Goal: Task Accomplishment & Management: Use online tool/utility

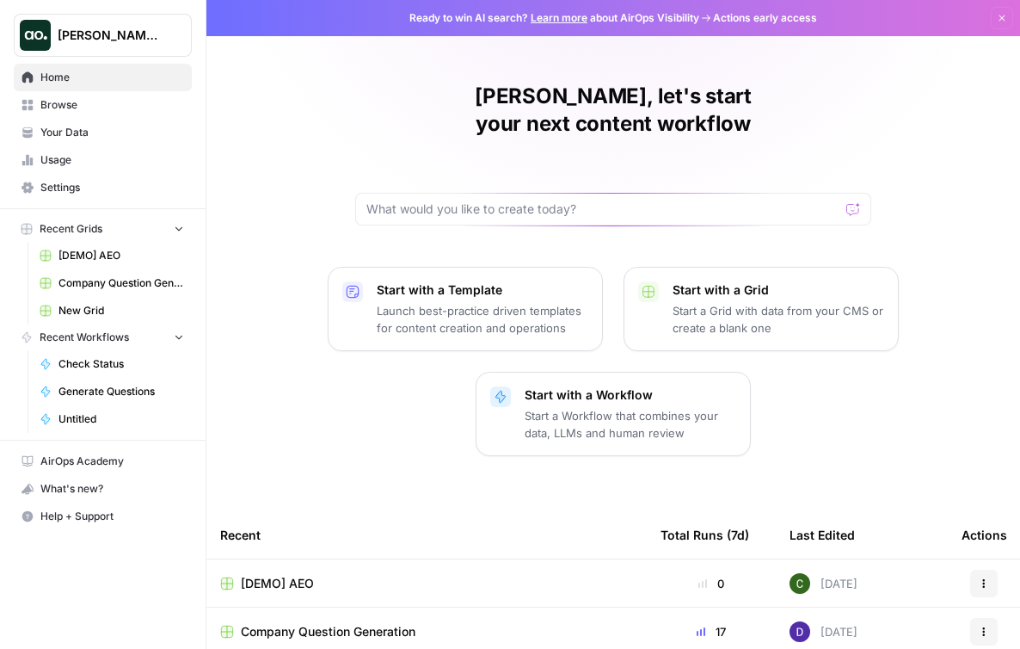
scroll to position [34, 0]
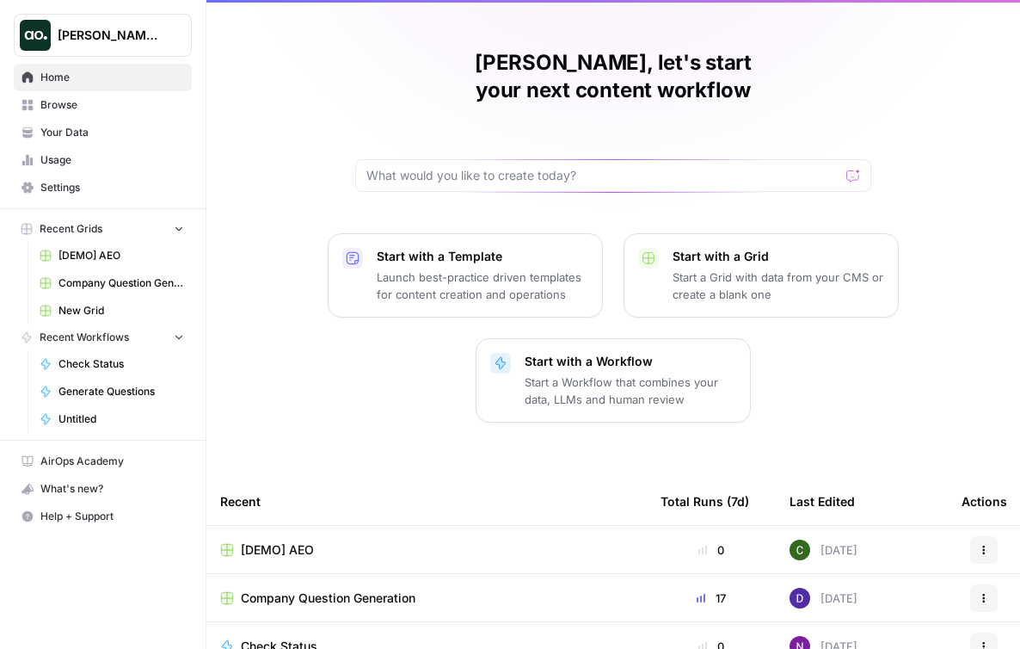
click at [659, 383] on button "Start with a Workflow Start a Workflow that combines your data, LLMs and human …" at bounding box center [613, 380] width 275 height 84
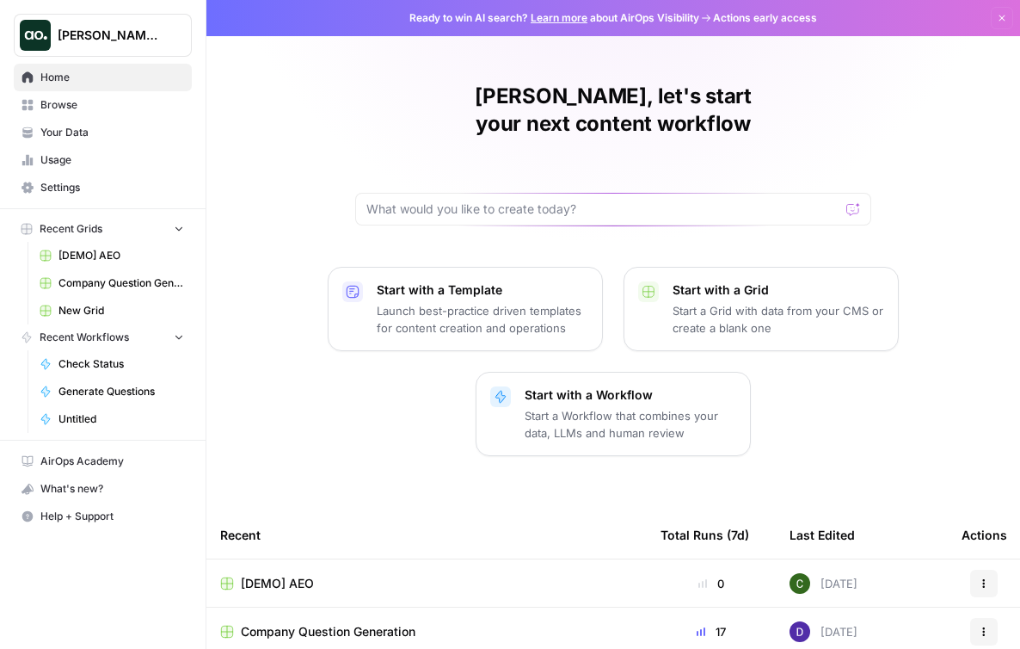
click at [164, 33] on div "Dillon Test" at bounding box center [122, 35] width 128 height 17
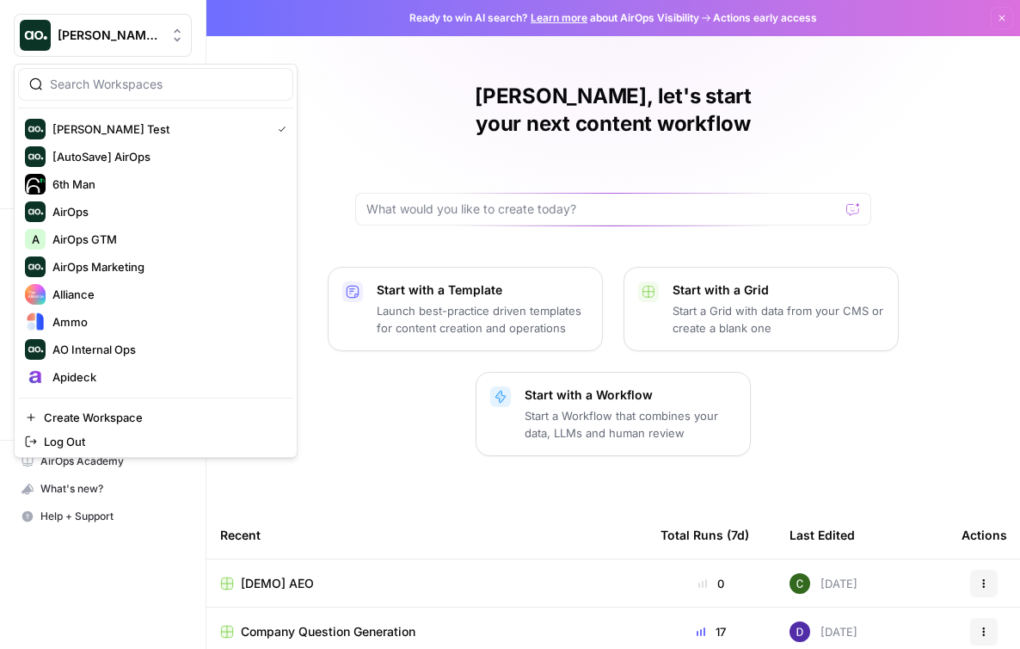
click at [160, 87] on input "search" at bounding box center [166, 84] width 232 height 17
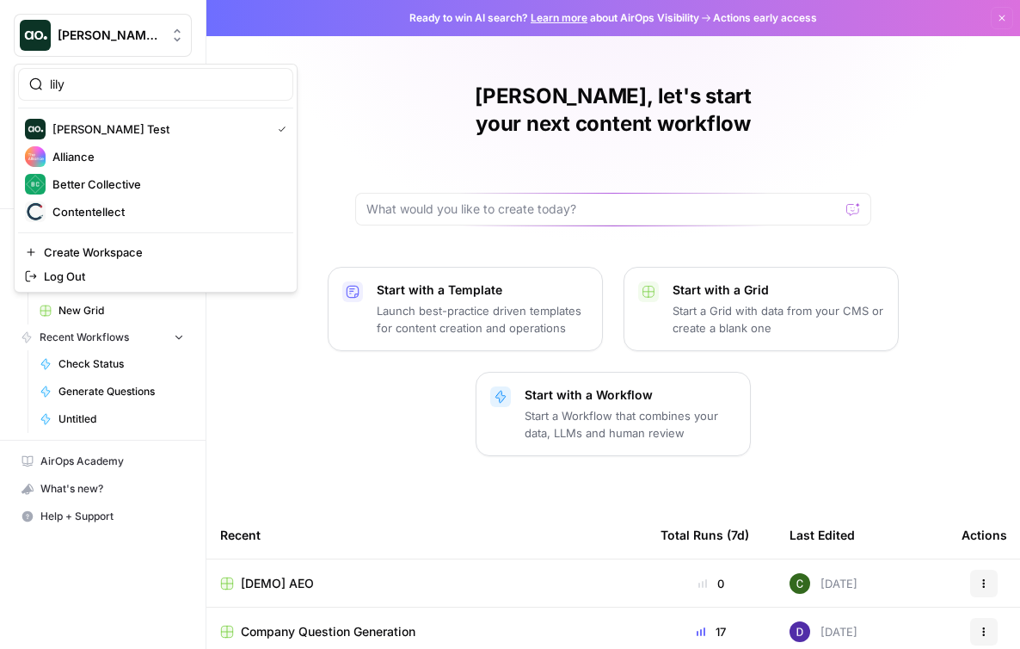
type input "lily"
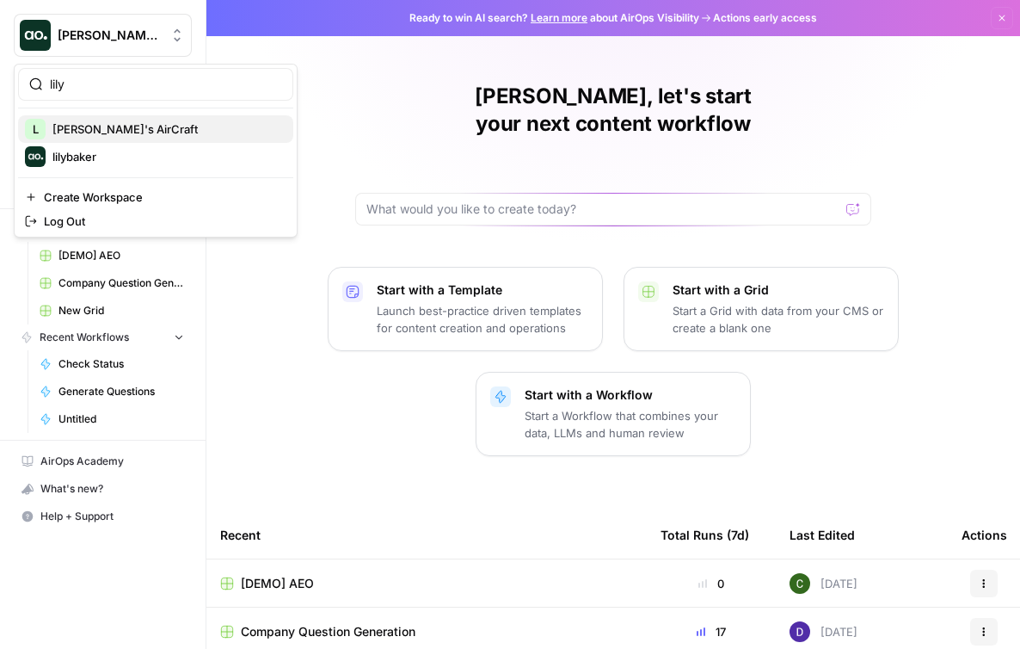
click at [110, 132] on span "Lily's AirCraft" at bounding box center [165, 128] width 227 height 17
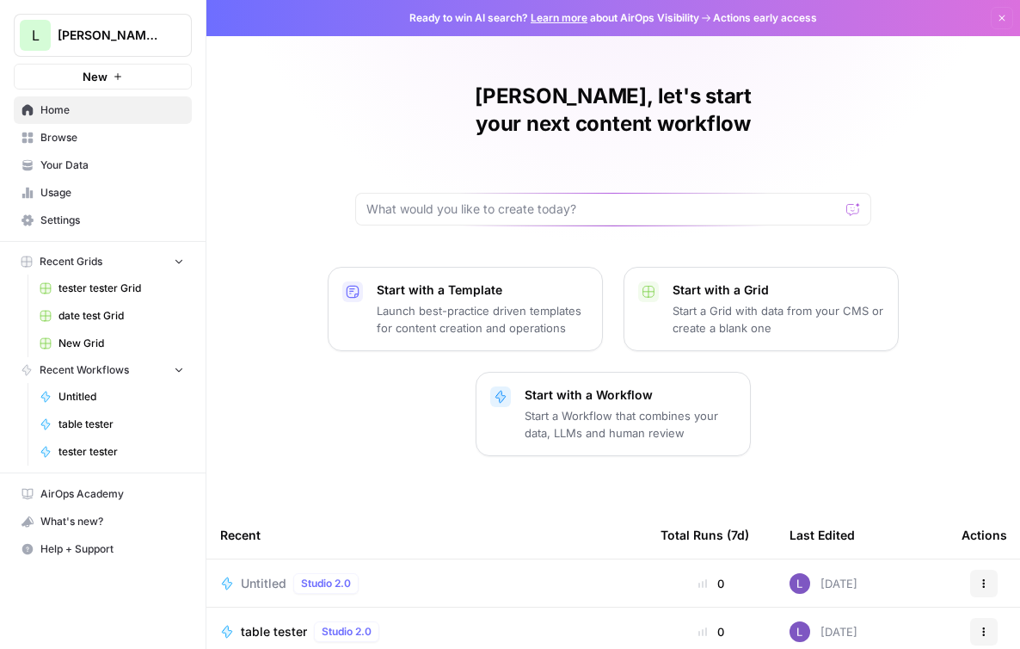
click at [623, 386] on div "Start with a Workflow Start a Workflow that combines your data, LLMs and human …" at bounding box center [631, 413] width 212 height 55
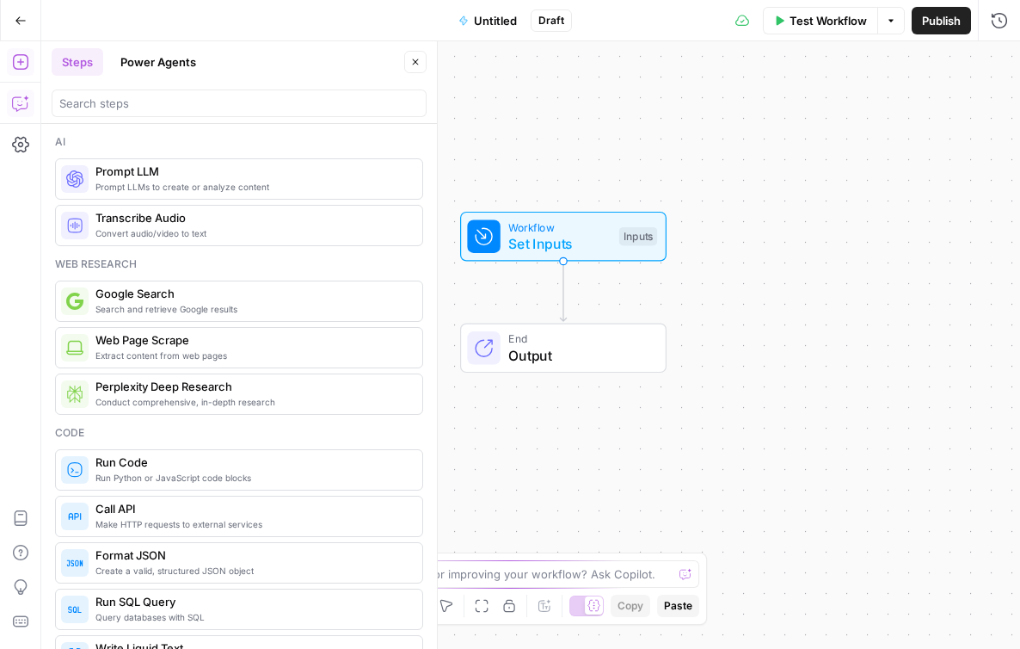
click at [22, 104] on icon "button" at bounding box center [20, 103] width 17 height 17
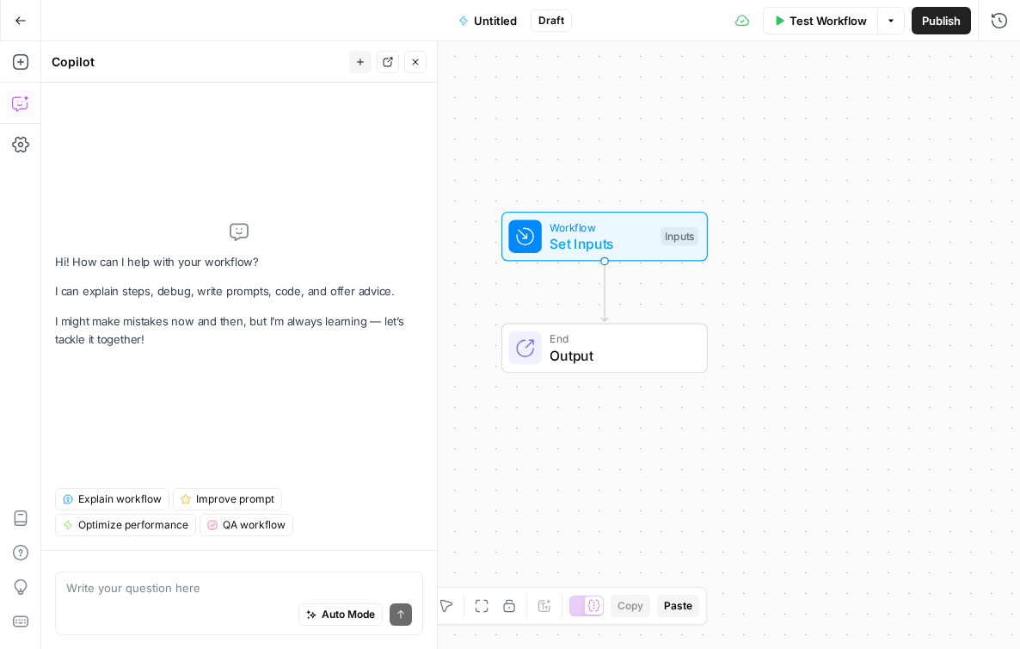
click at [261, 608] on div "Auto Mode Send" at bounding box center [239, 615] width 346 height 38
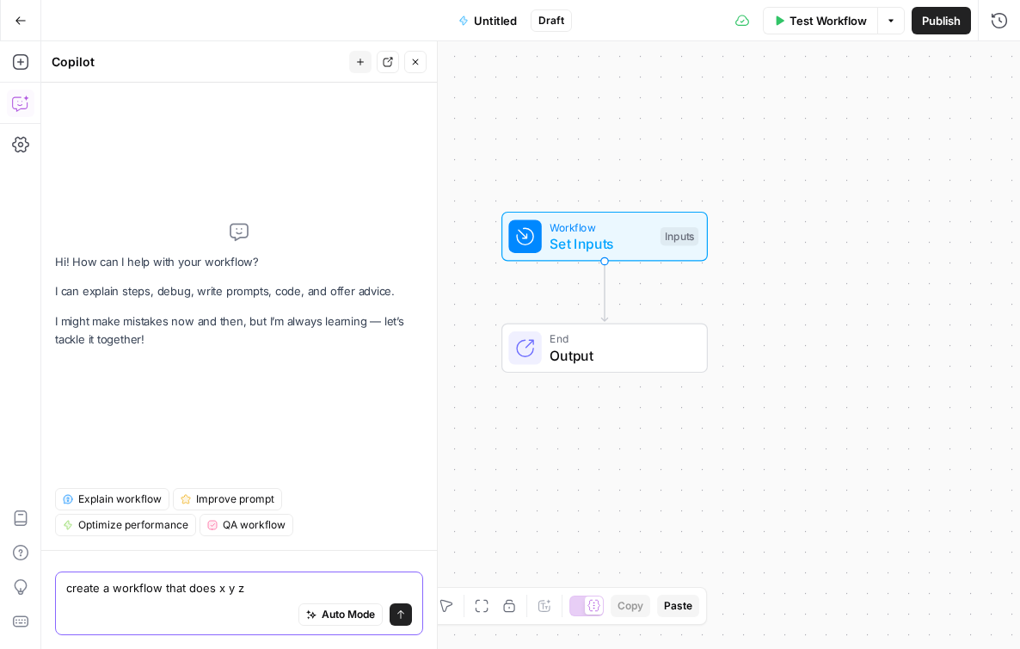
type textarea "create a workflow that does x y z"
click at [23, 66] on icon "button" at bounding box center [20, 61] width 17 height 17
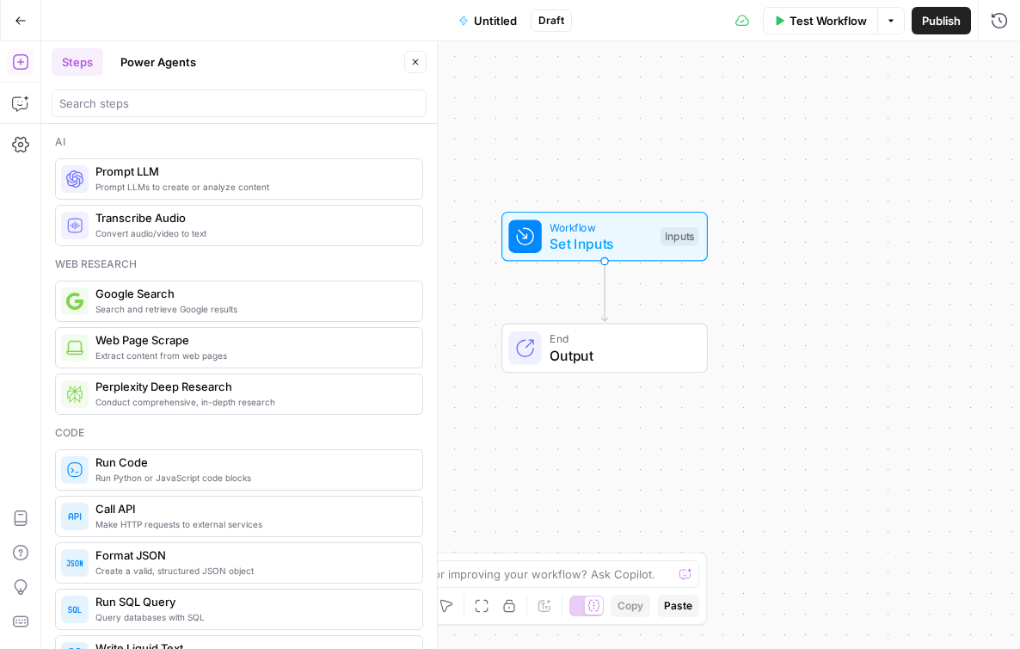
click at [156, 67] on button "Power Agents" at bounding box center [158, 62] width 96 height 28
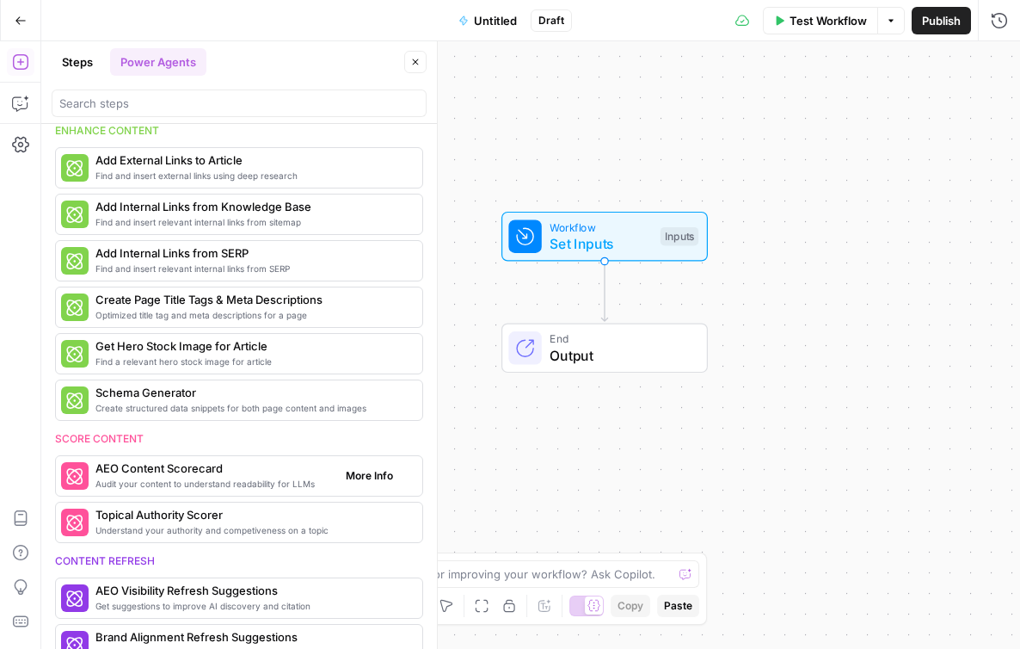
scroll to position [305, 0]
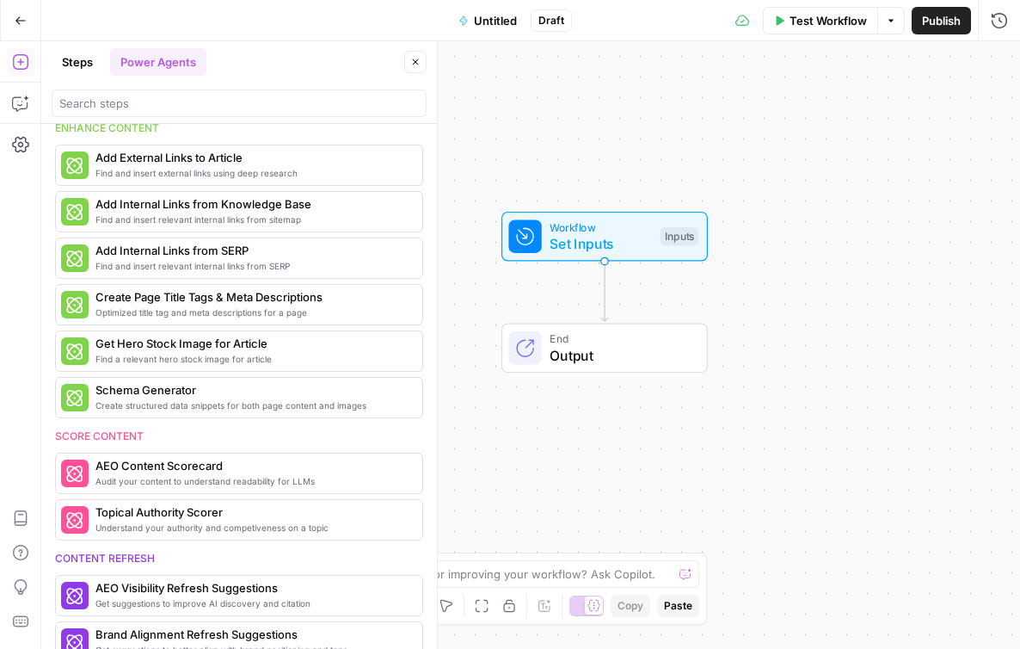
click at [28, 18] on button "Go Back" at bounding box center [20, 20] width 31 height 31
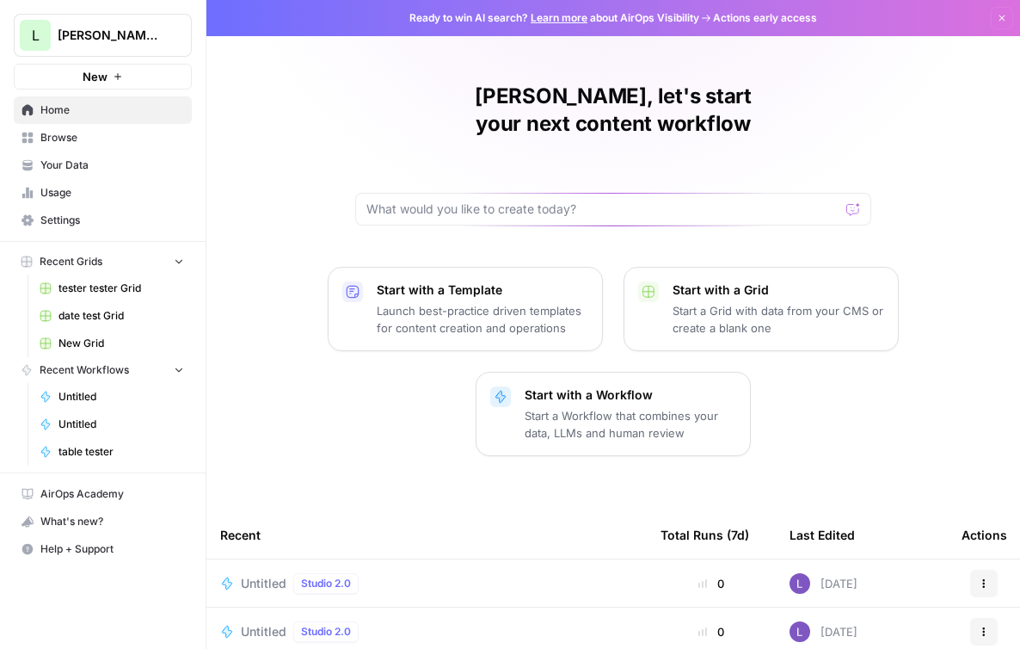
click at [84, 132] on span "Browse" at bounding box center [112, 137] width 144 height 15
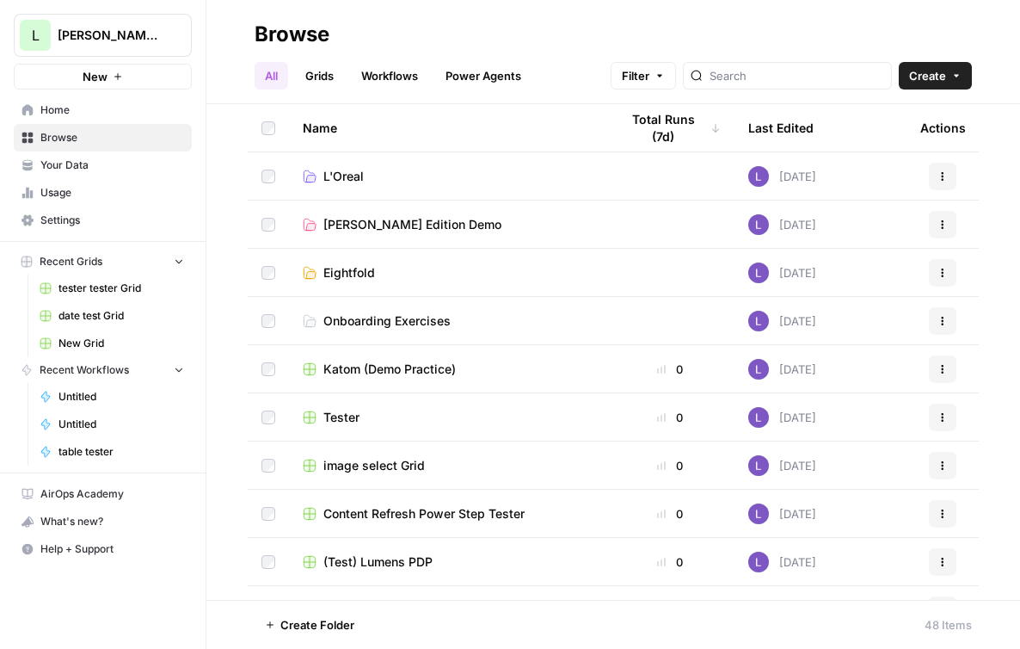
click at [325, 76] on link "Grids" at bounding box center [319, 76] width 49 height 28
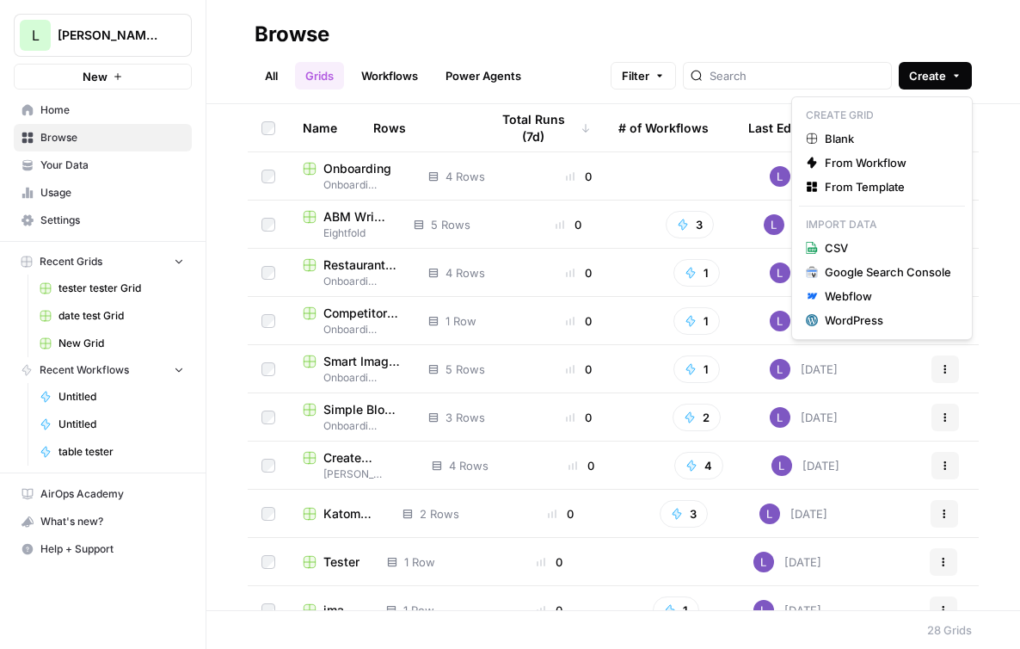
click at [943, 77] on span "Create" at bounding box center [927, 75] width 37 height 17
click at [872, 185] on span "From Template" at bounding box center [888, 186] width 126 height 17
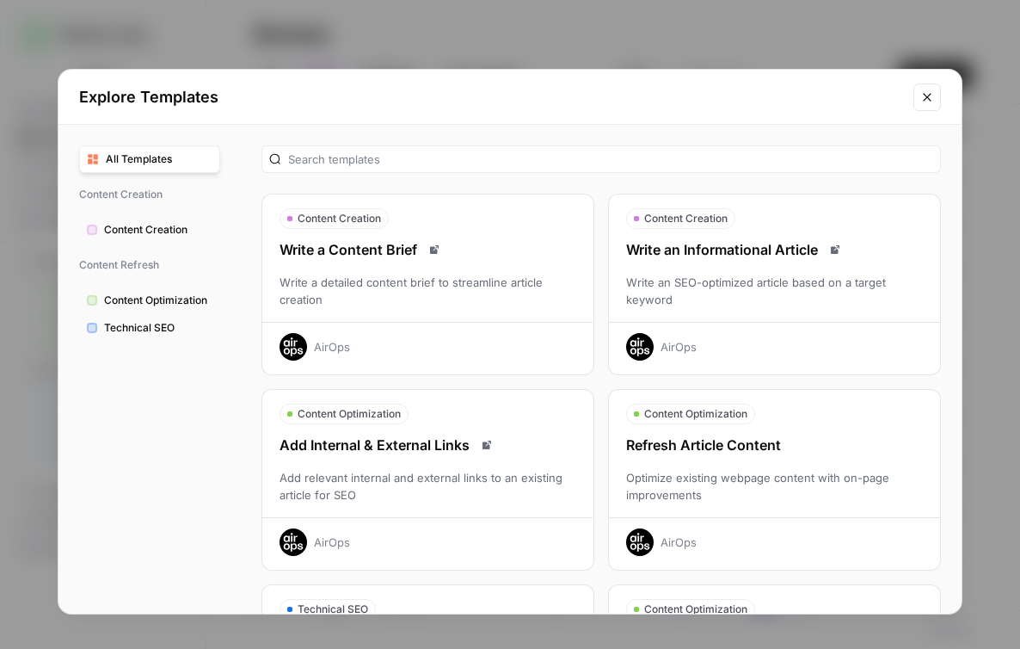
click at [747, 441] on div "Refresh Article Content" at bounding box center [774, 444] width 331 height 21
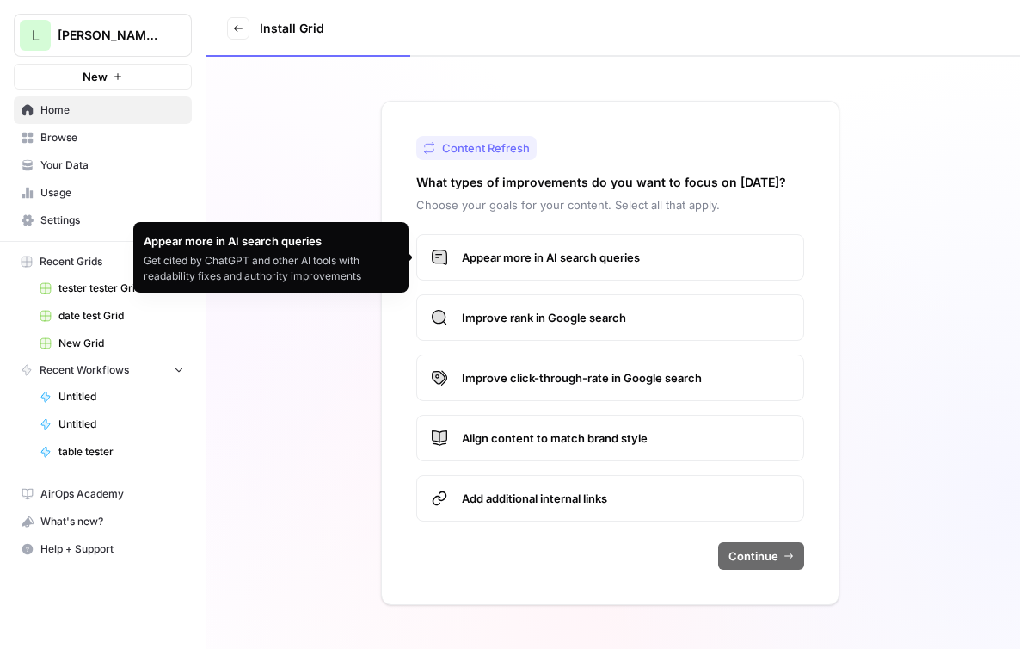
click at [513, 255] on span "Appear more in AI search queries" at bounding box center [626, 257] width 328 height 17
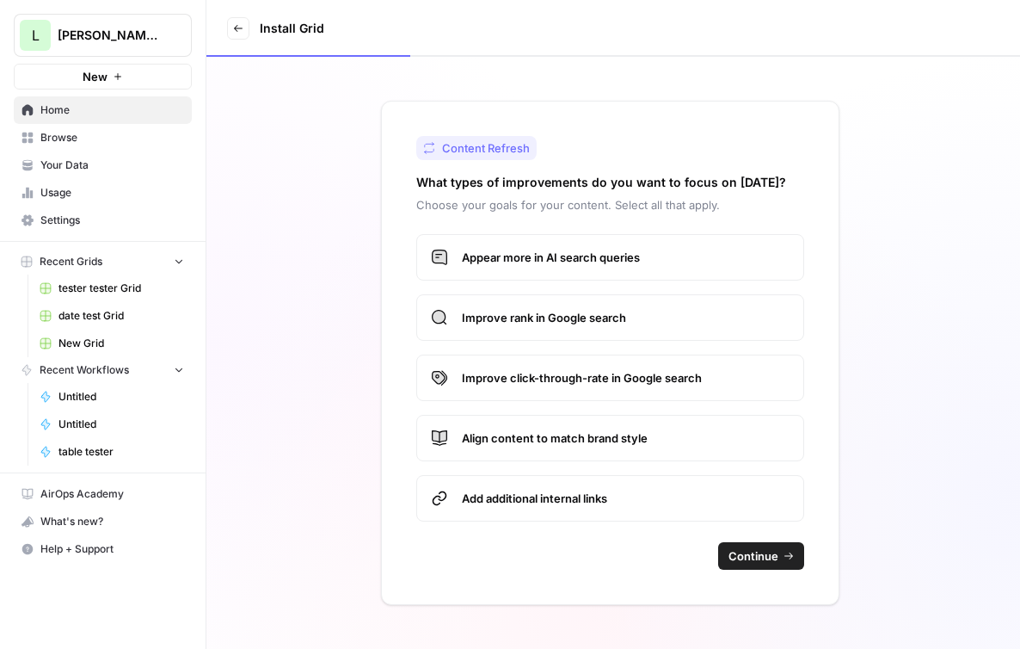
click at [760, 544] on button "Continue" at bounding box center [761, 556] width 86 height 28
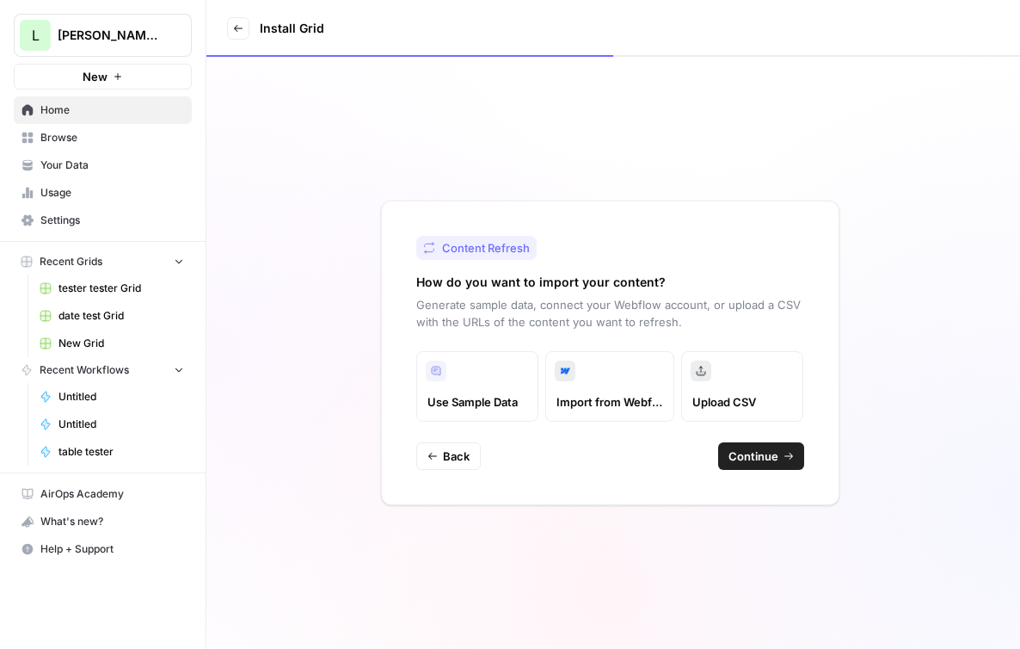
click at [756, 454] on span "Continue" at bounding box center [754, 455] width 50 height 17
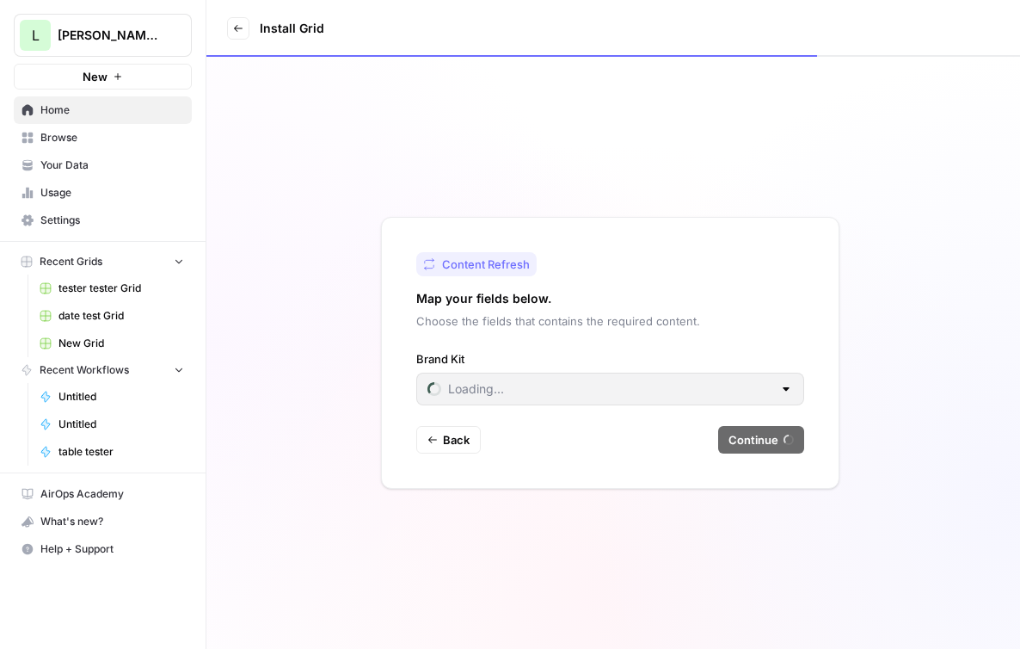
type input "AirOps"
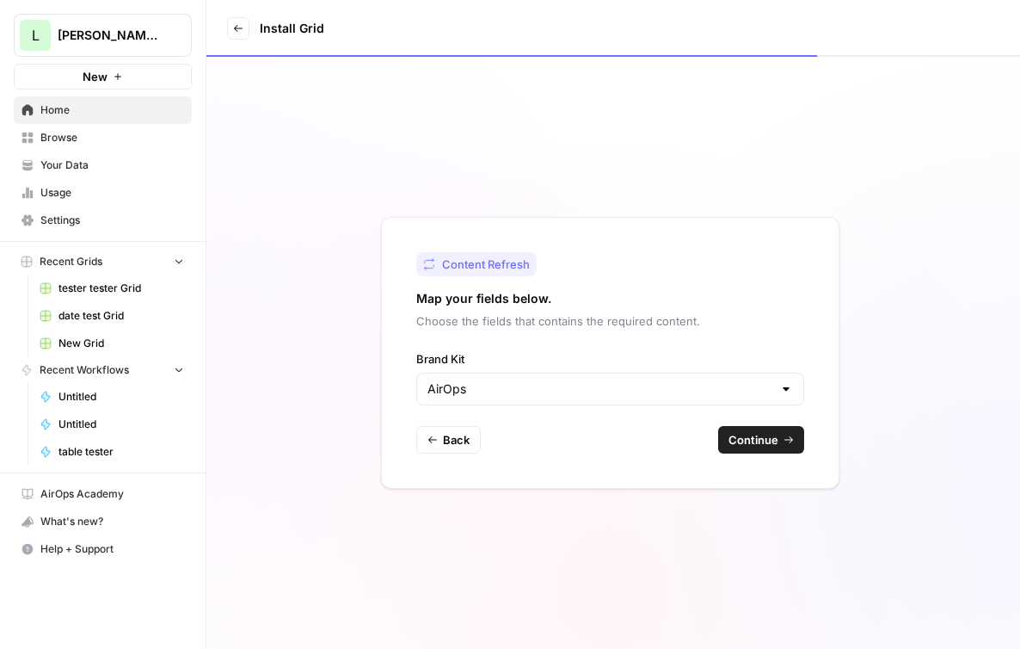
click at [769, 439] on span "Continue" at bounding box center [754, 439] width 50 height 17
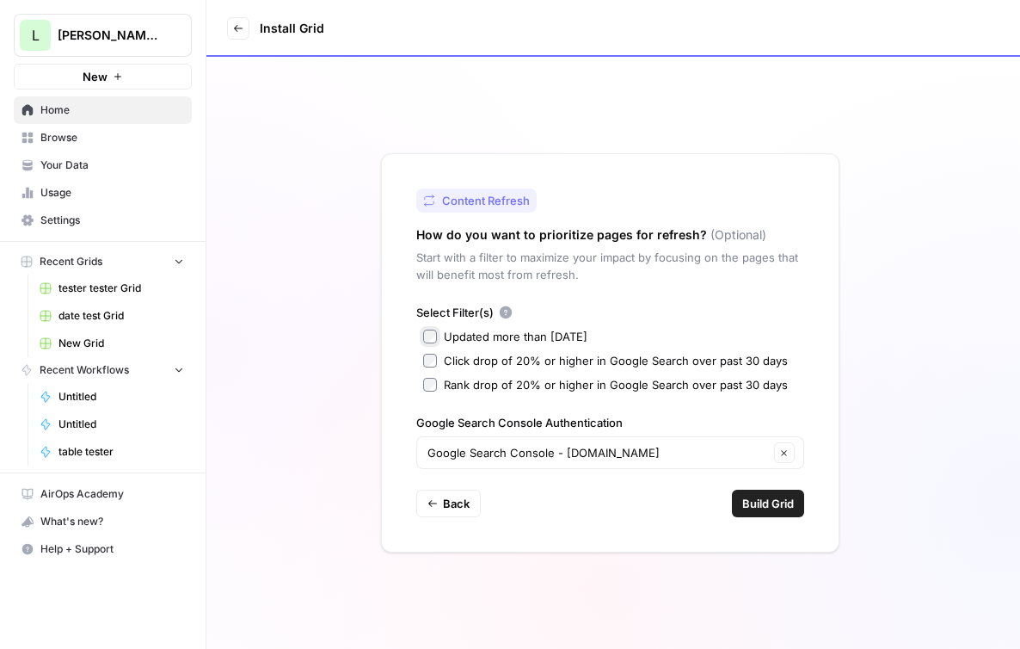
click at [436, 336] on label "Updated more than 90 days ago" at bounding box center [610, 336] width 374 height 17
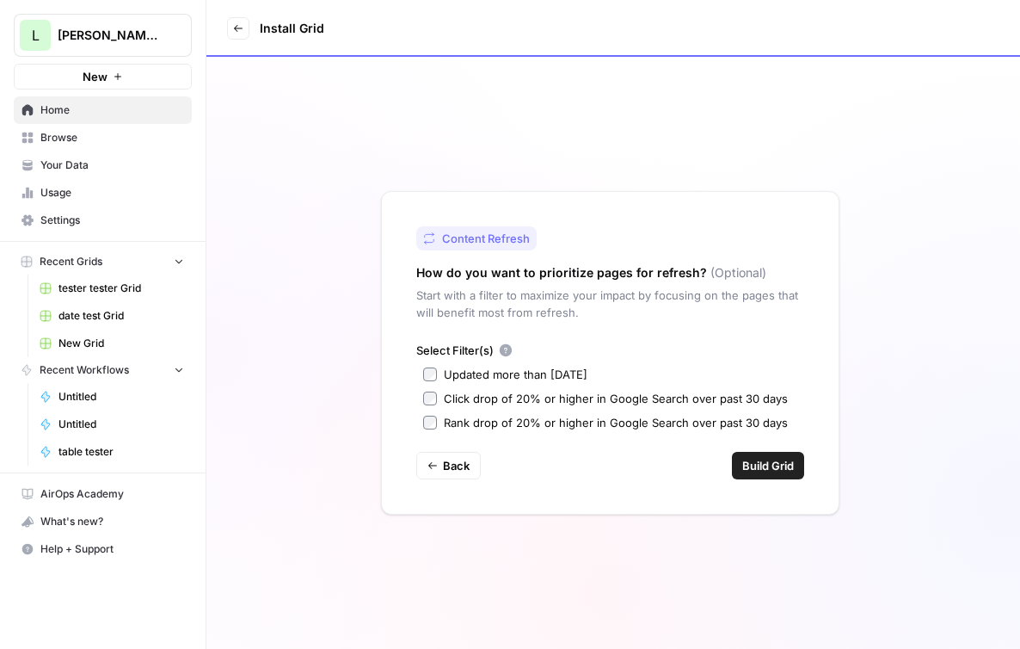
click at [775, 458] on span "Build Grid" at bounding box center [768, 465] width 52 height 17
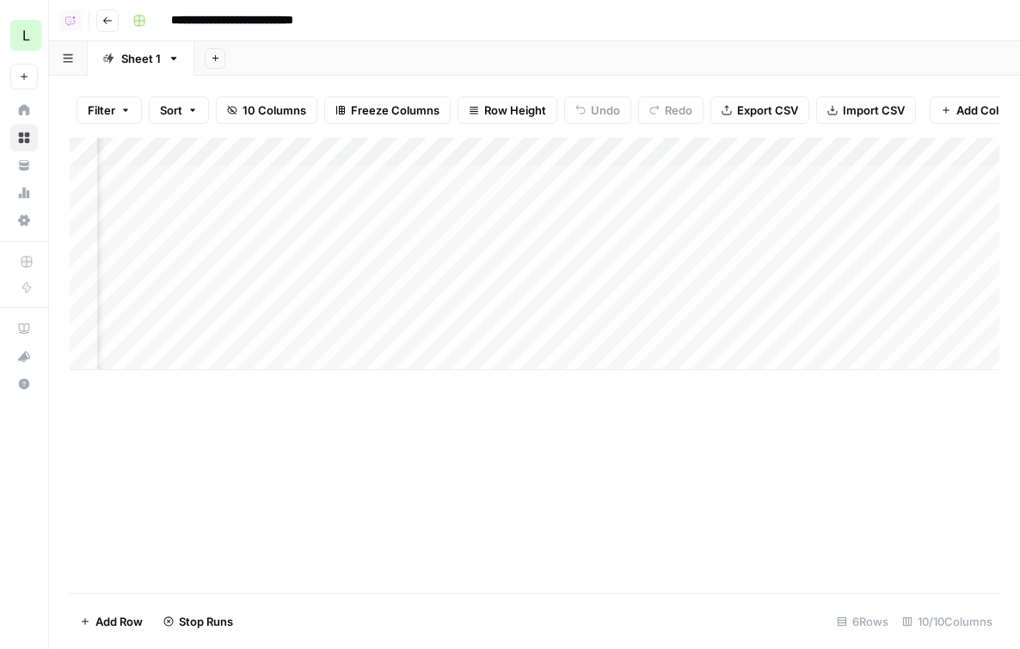
scroll to position [0, 685]
click at [447, 178] on div "Add Column" at bounding box center [535, 280] width 930 height 284
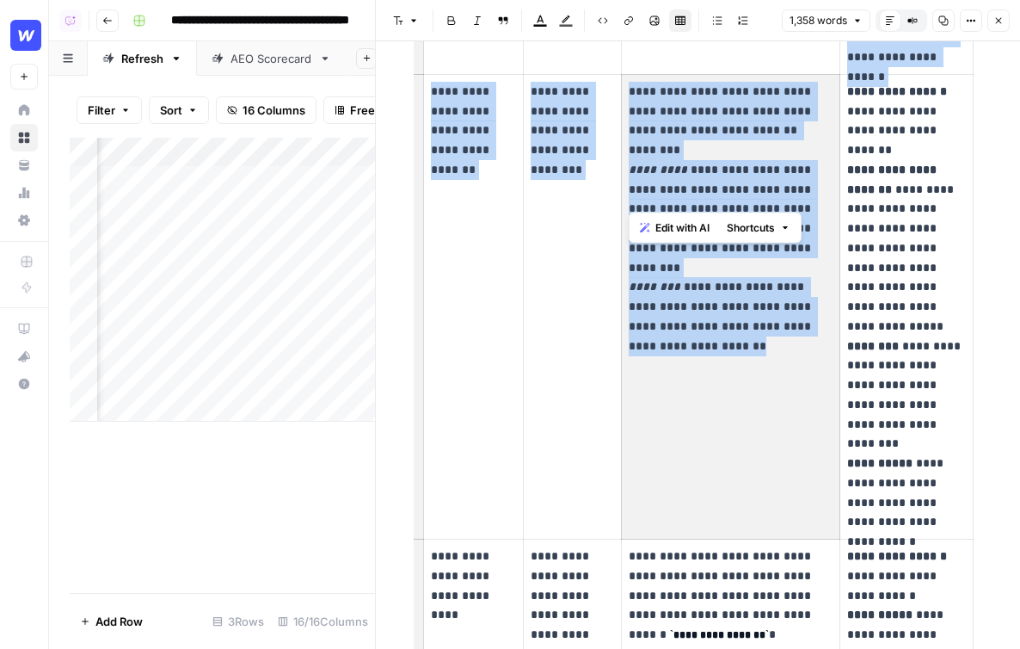
scroll to position [1504, 0]
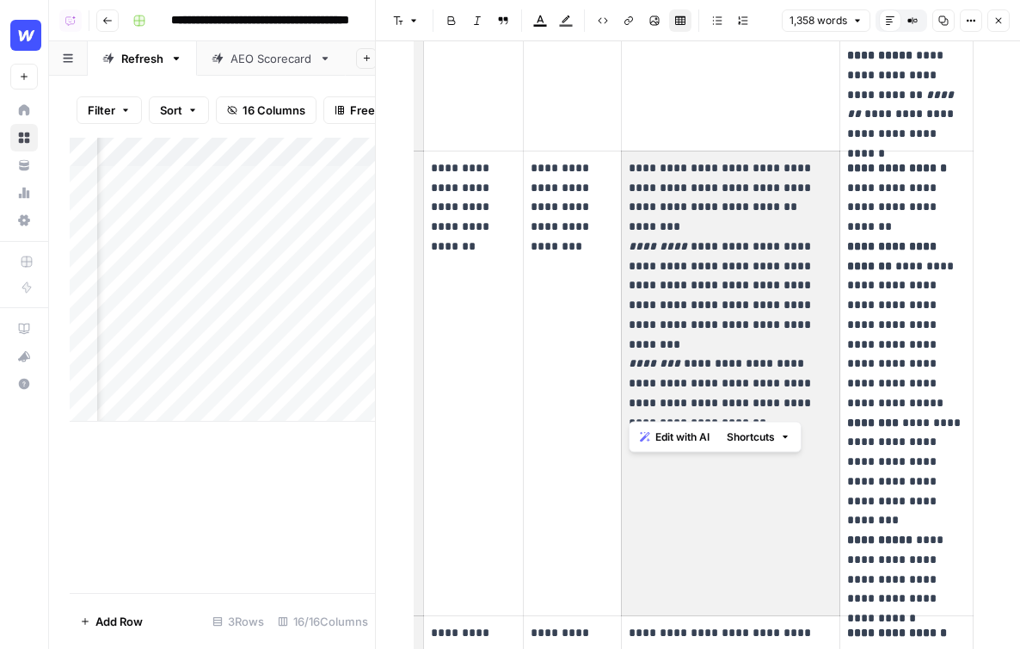
drag, startPoint x: 770, startPoint y: 231, endPoint x: 633, endPoint y: 175, distance: 147.8
click at [633, 175] on td "**********" at bounding box center [730, 383] width 219 height 464
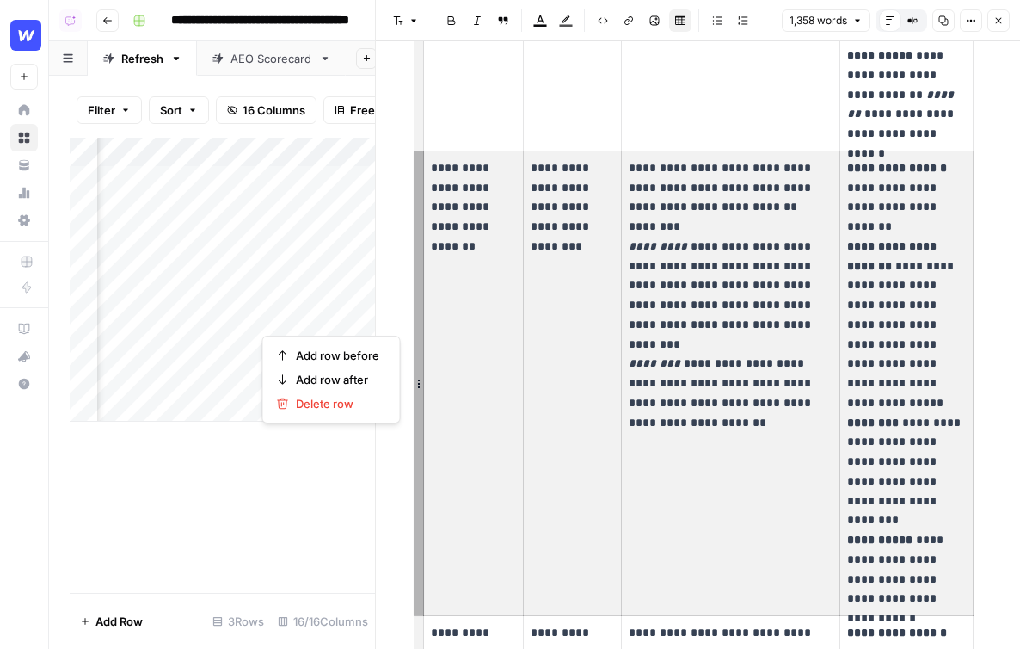
drag, startPoint x: 502, startPoint y: 166, endPoint x: 947, endPoint y: 462, distance: 534.2
click at [947, 462] on tr "**********" at bounding box center [698, 383] width 550 height 464
click at [629, 377] on p "**********" at bounding box center [731, 285] width 205 height 255
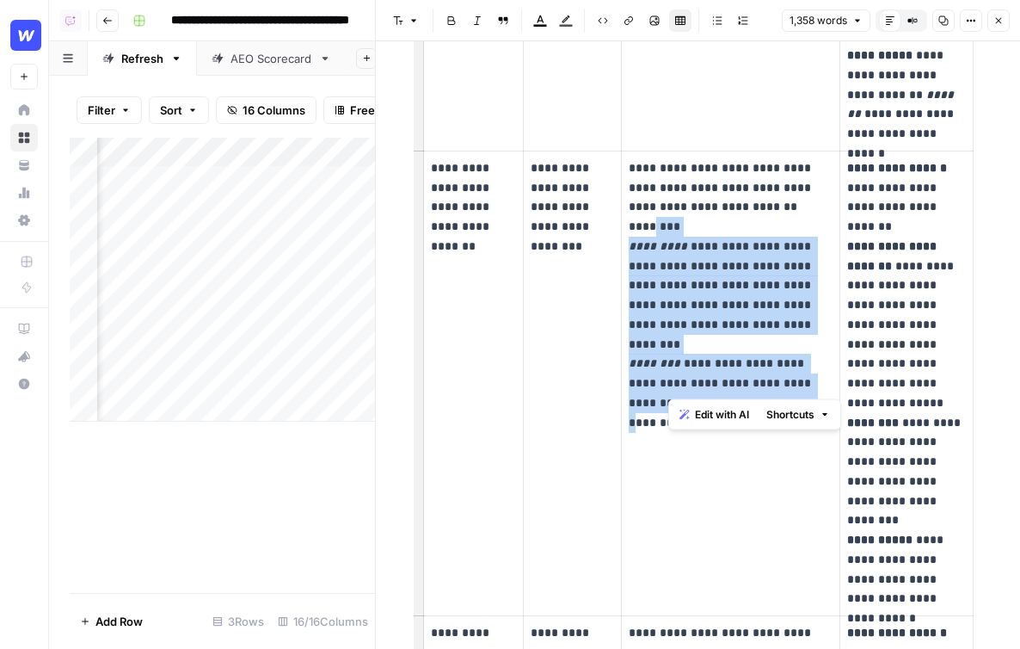
drag, startPoint x: 768, startPoint y: 382, endPoint x: 660, endPoint y: 219, distance: 195.4
click at [660, 219] on p "**********" at bounding box center [731, 285] width 205 height 255
click at [1000, 25] on icon "button" at bounding box center [999, 20] width 10 height 10
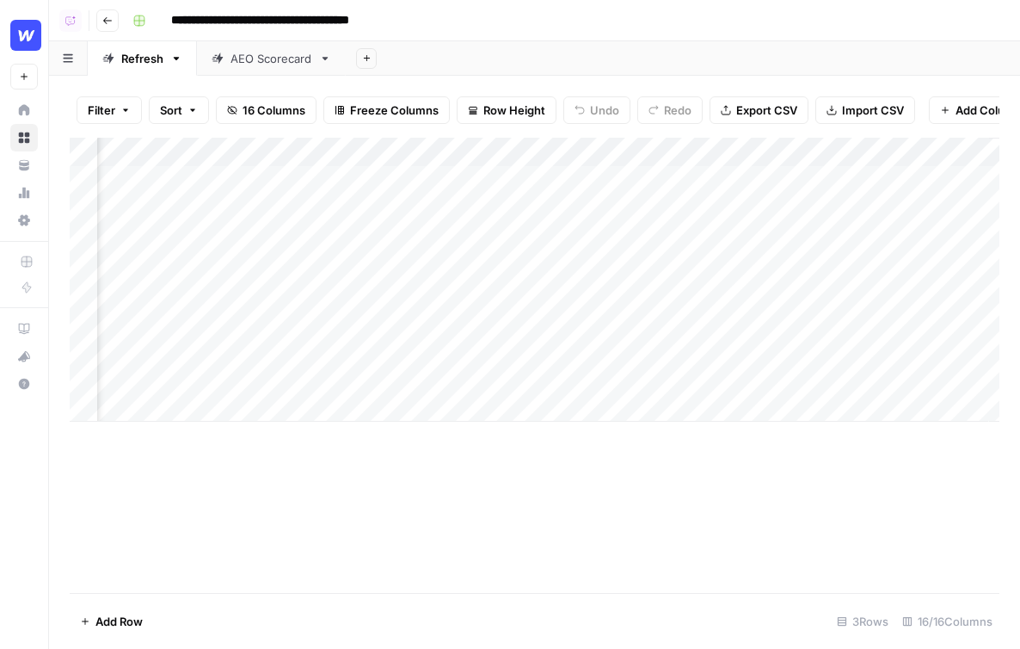
scroll to position [0, 2178]
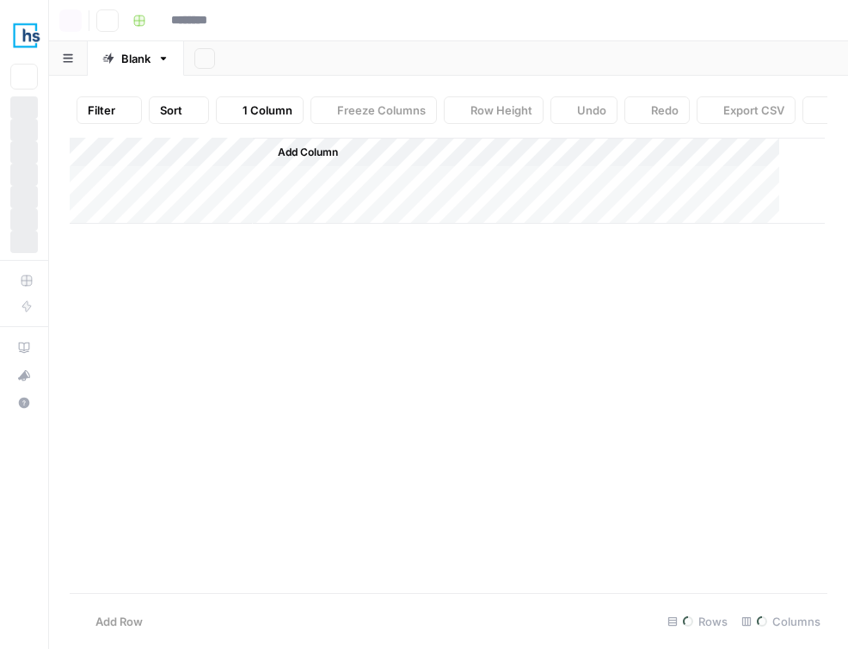
type input "**********"
